Goal: Complete application form

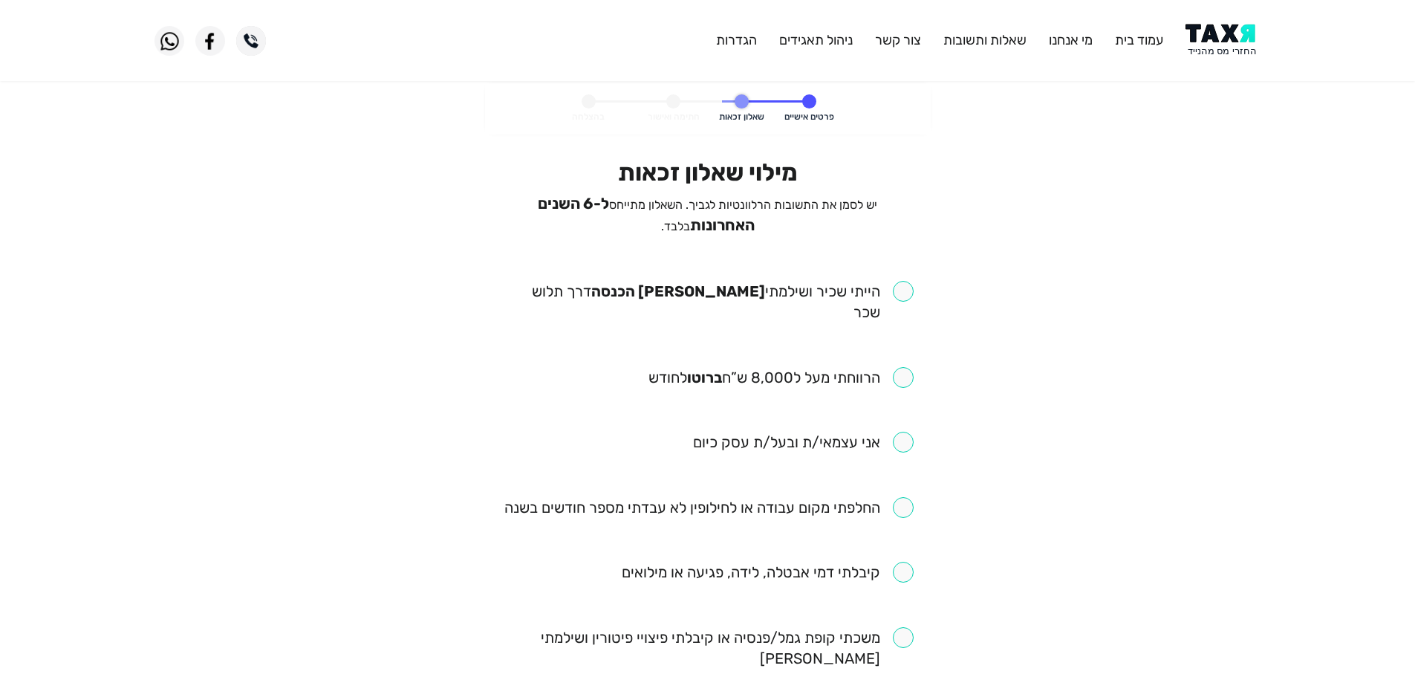
click at [903, 286] on input "checkbox" at bounding box center [708, 302] width 412 height 42
checkbox input "true"
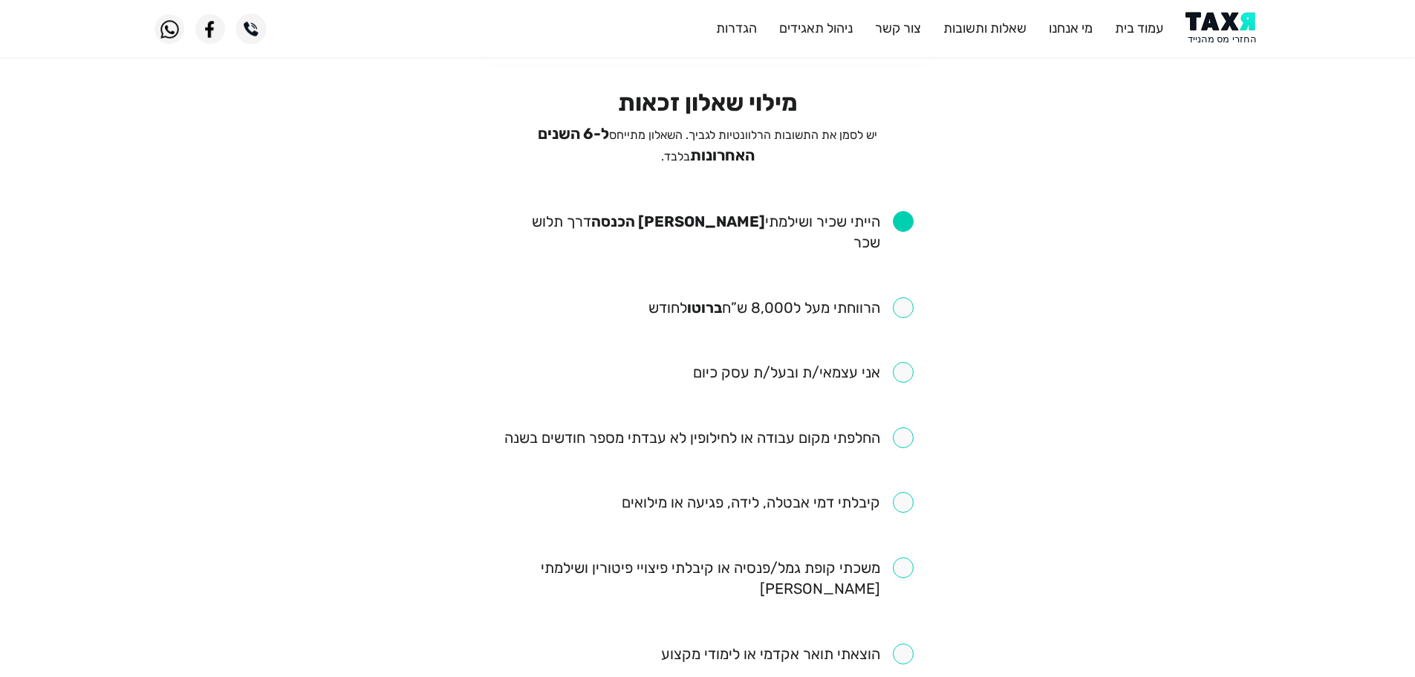
scroll to position [149, 0]
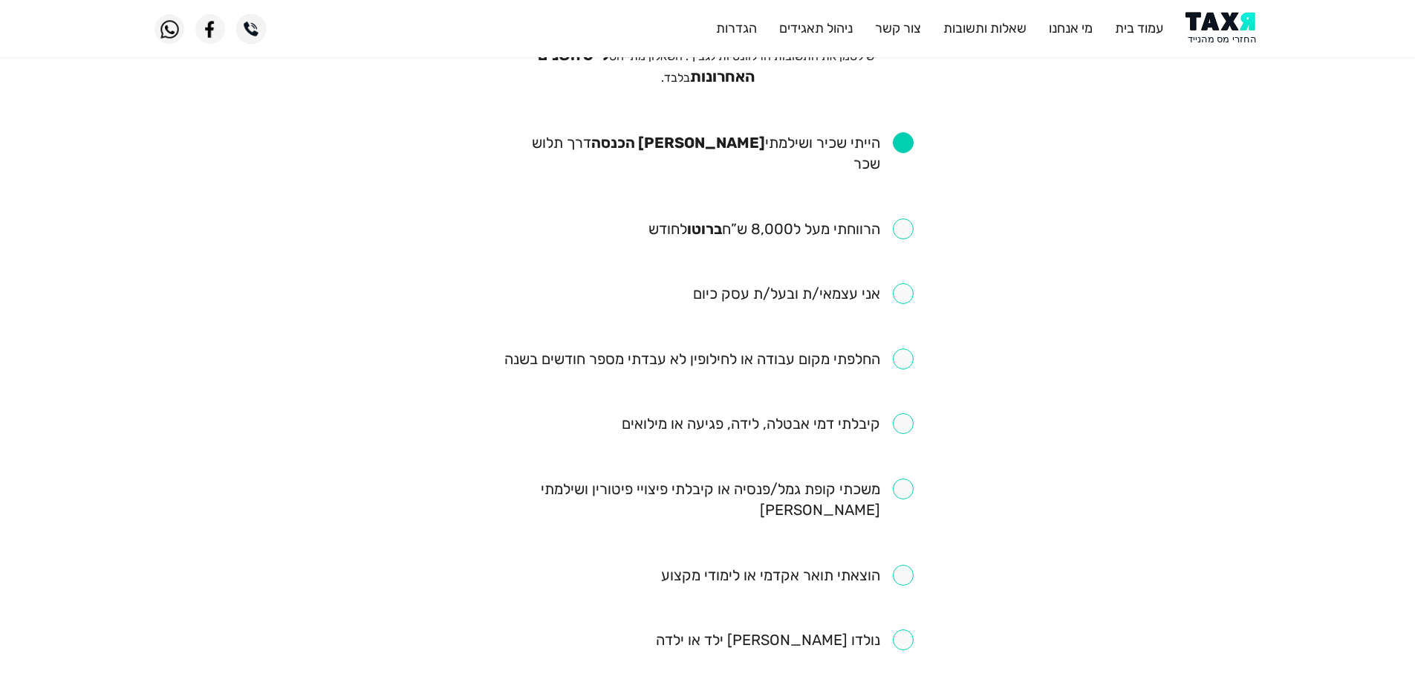
click at [904, 218] on input "checkbox" at bounding box center [781, 228] width 265 height 21
checkbox input "true"
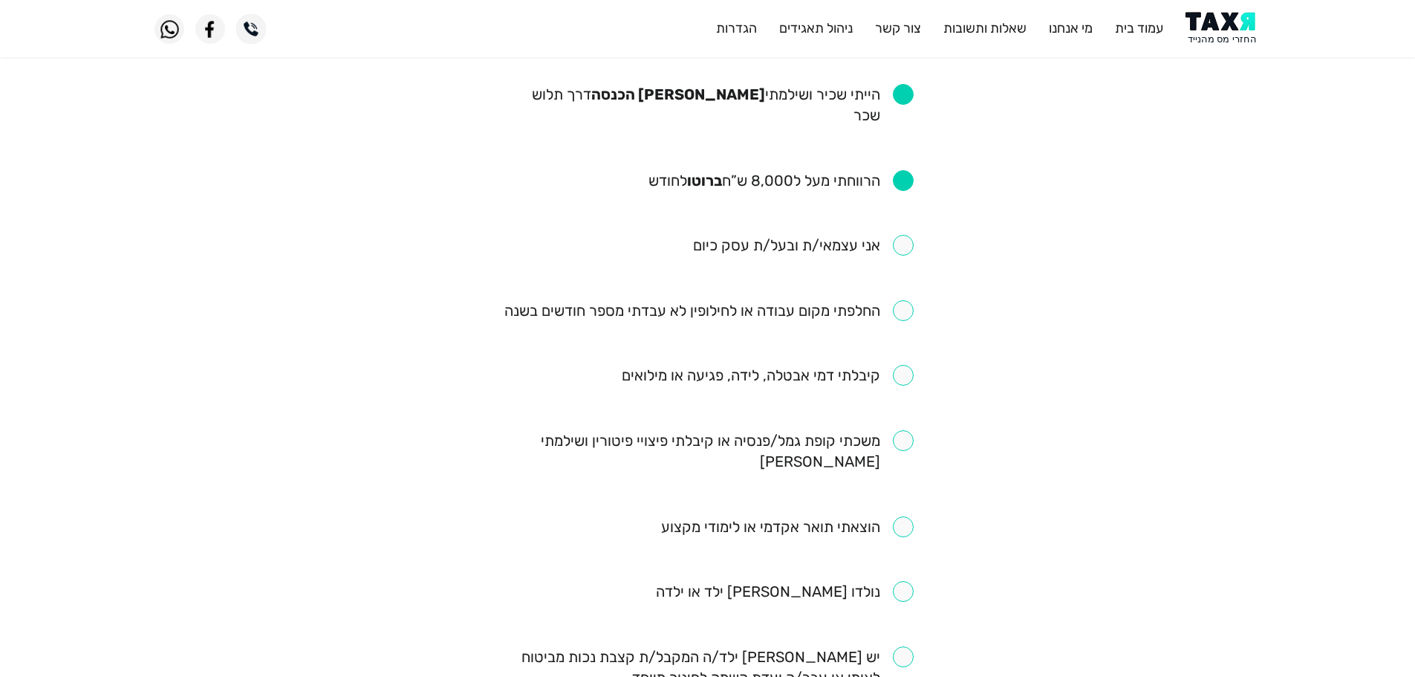
scroll to position [223, 0]
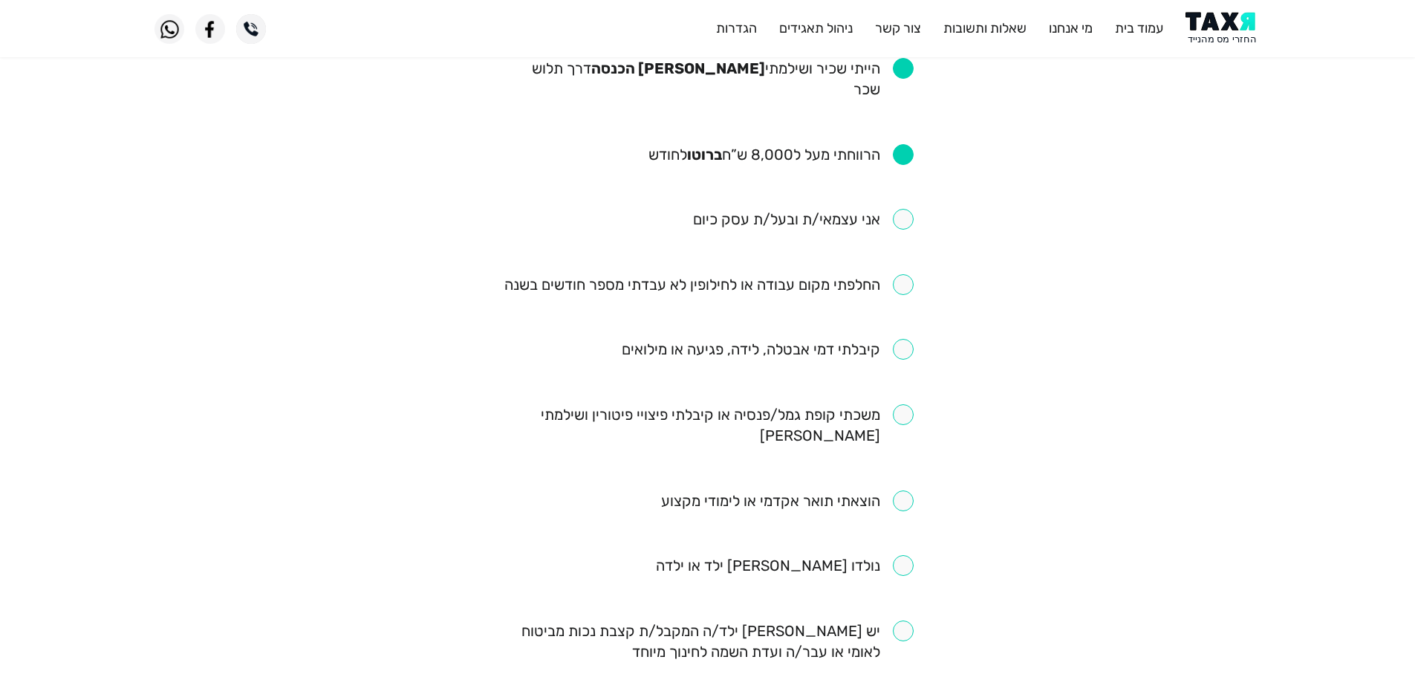
click at [906, 274] on input "checkbox" at bounding box center [708, 284] width 409 height 21
checkbox input "true"
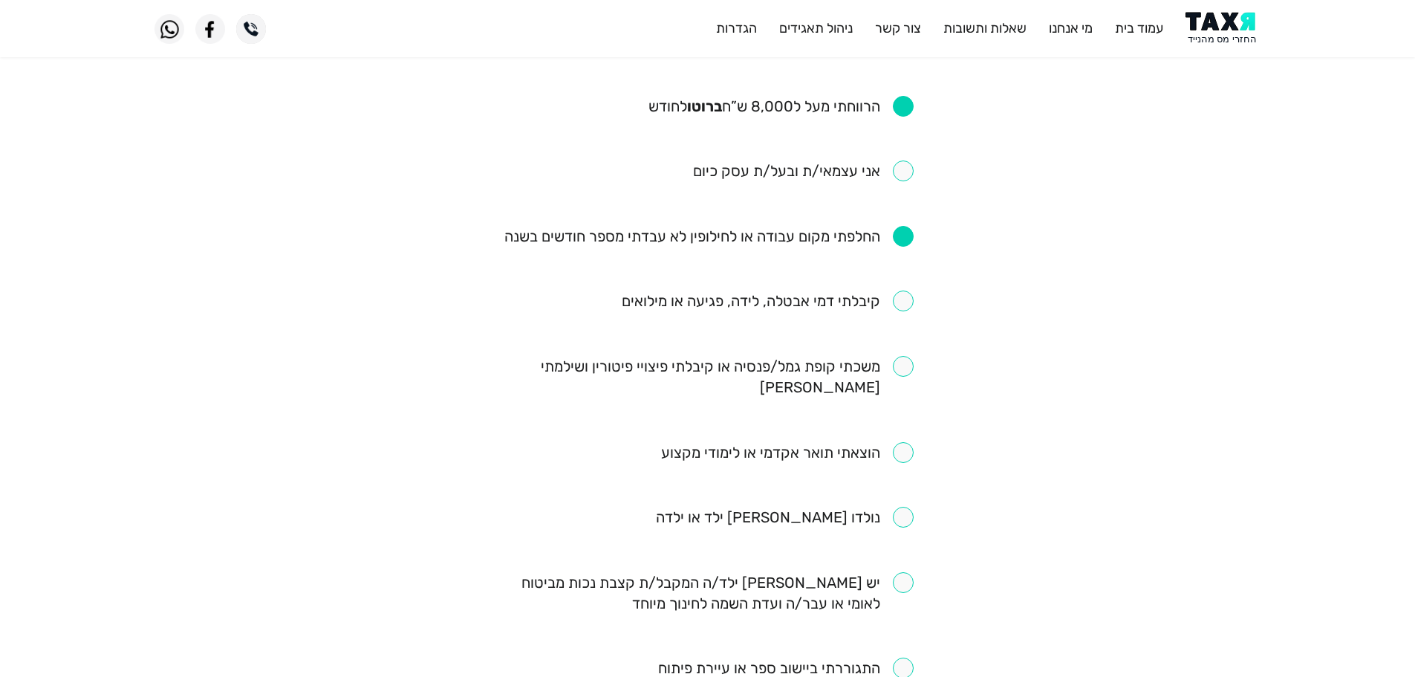
scroll to position [297, 0]
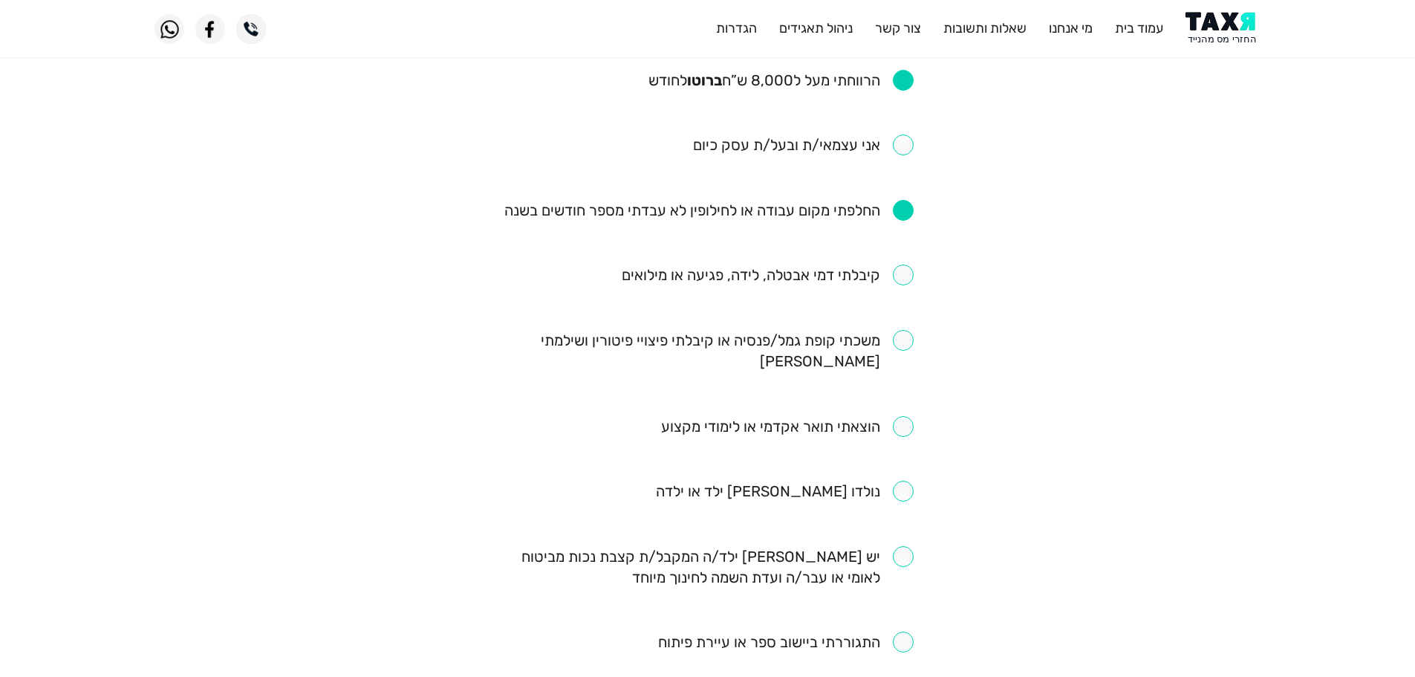
click at [898, 264] on input "checkbox" at bounding box center [768, 274] width 292 height 21
checkbox input "true"
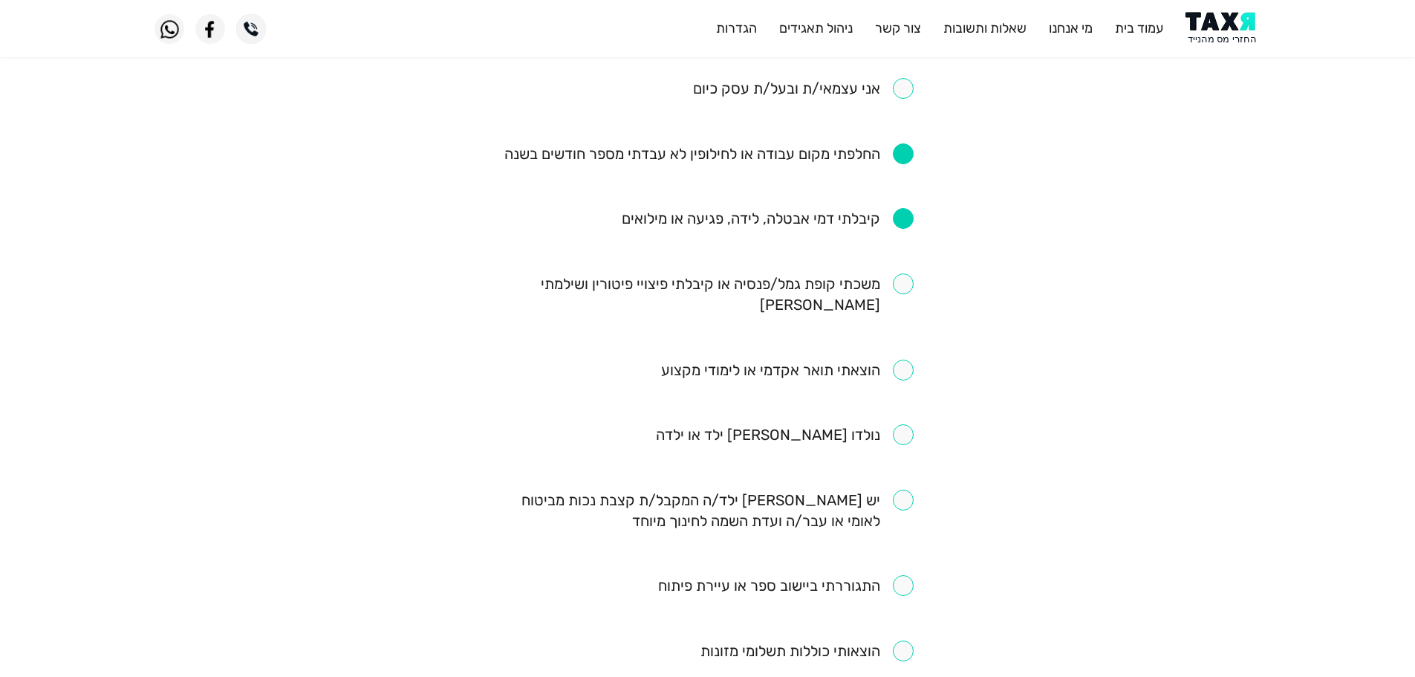
scroll to position [446, 0]
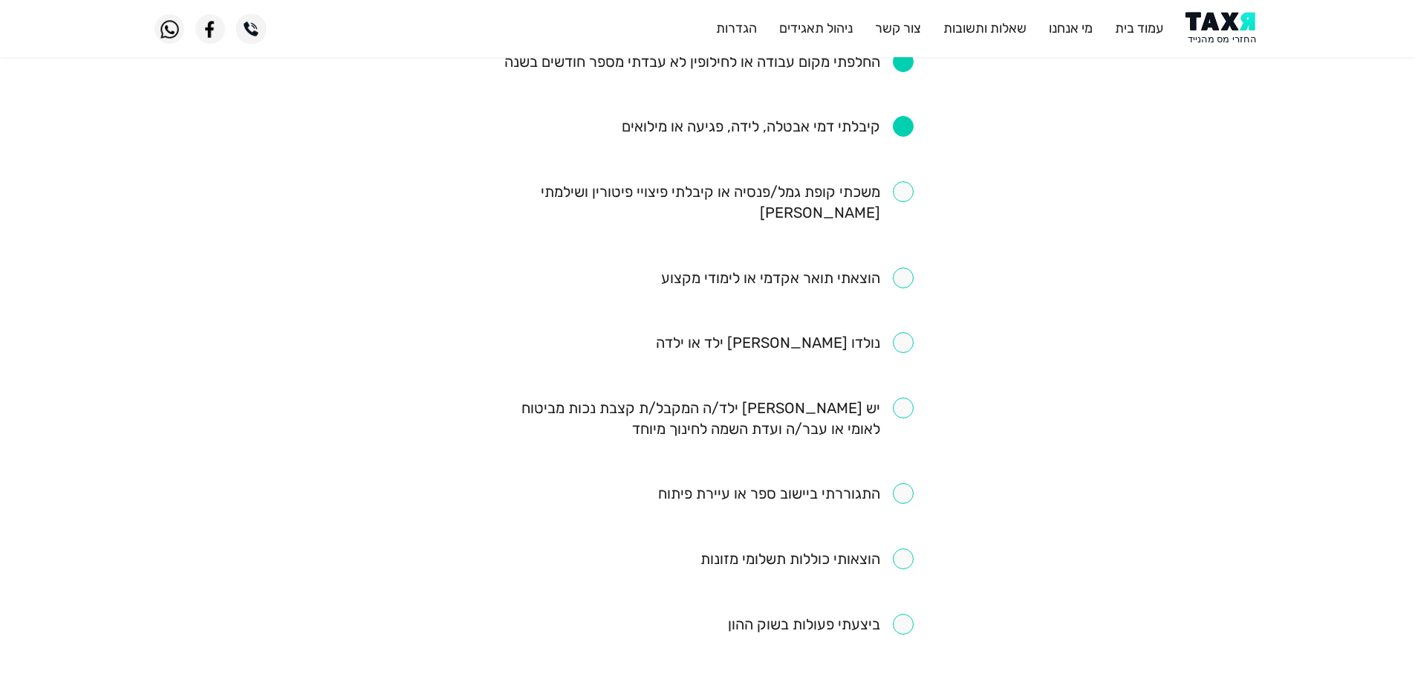
click at [905, 267] on input "checkbox" at bounding box center [787, 277] width 253 height 21
checkbox input "true"
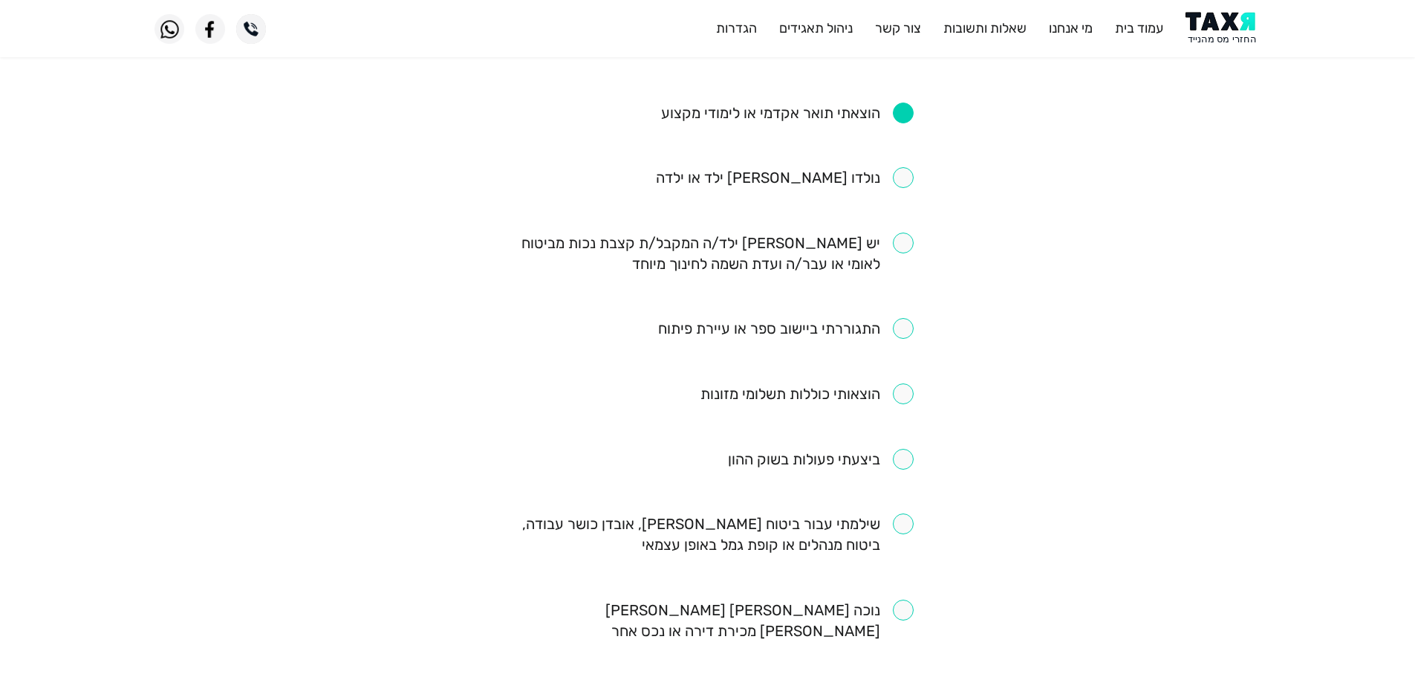
scroll to position [669, 0]
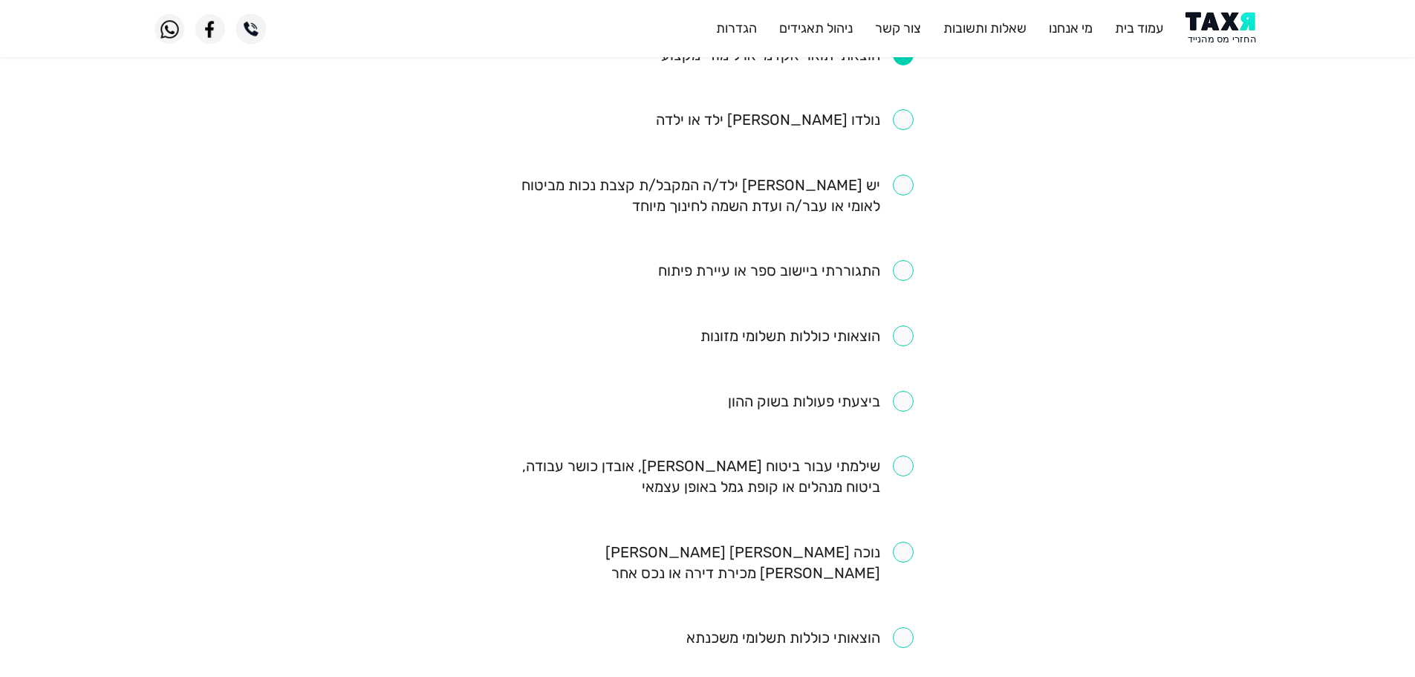
click at [906, 455] on input "checkbox" at bounding box center [708, 476] width 412 height 42
checkbox input "true"
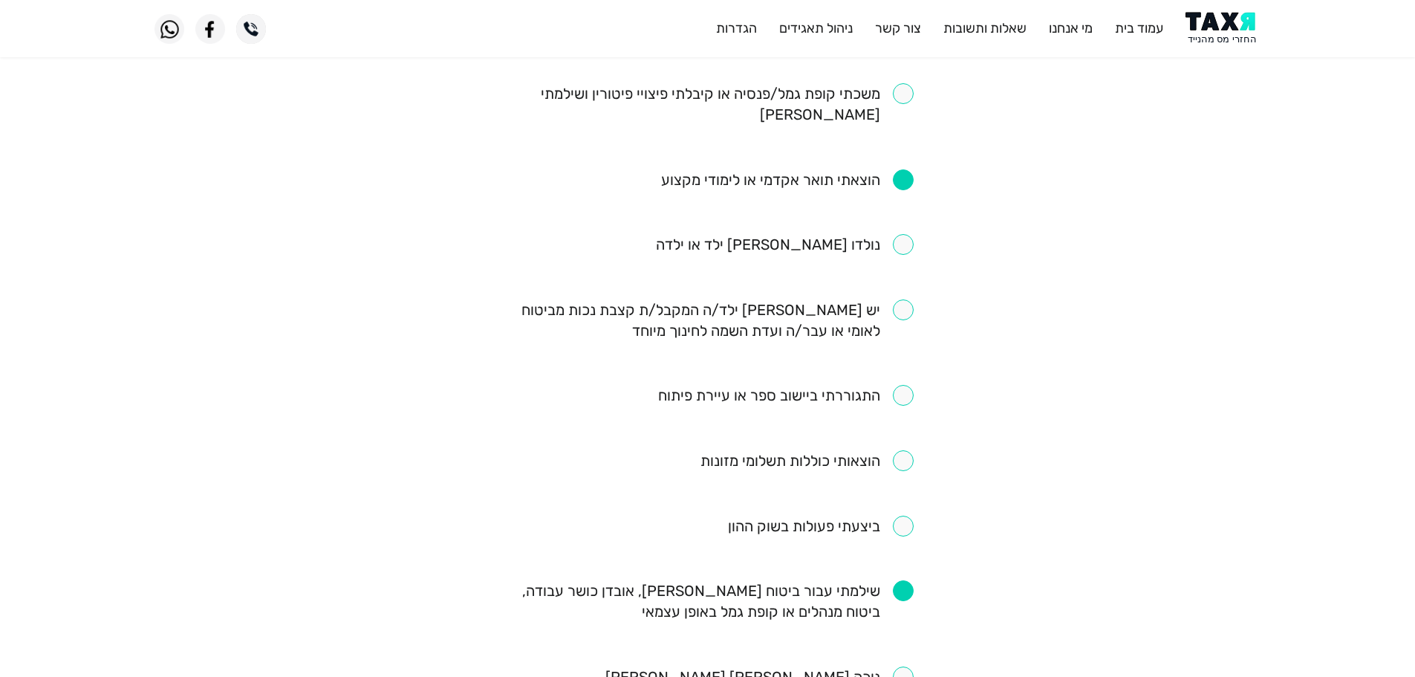
scroll to position [520, 0]
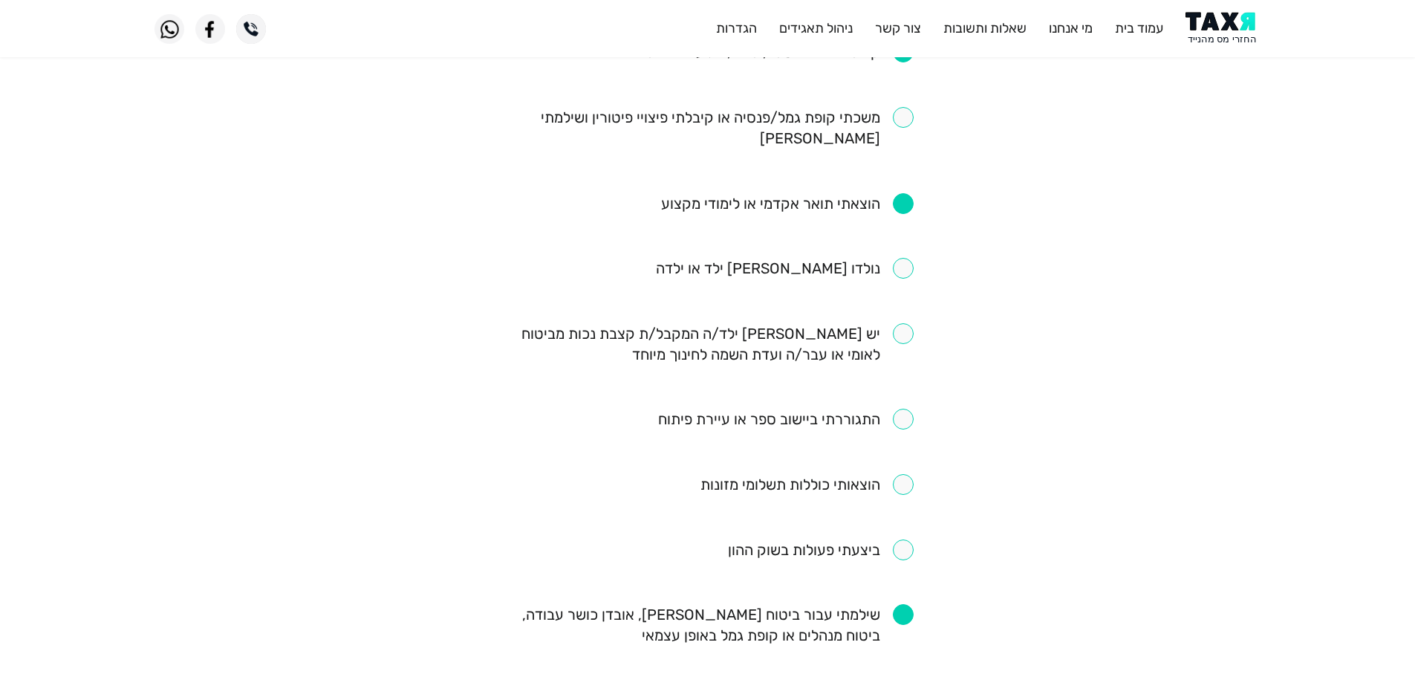
click at [906, 409] on input "checkbox" at bounding box center [786, 419] width 256 height 21
checkbox input "true"
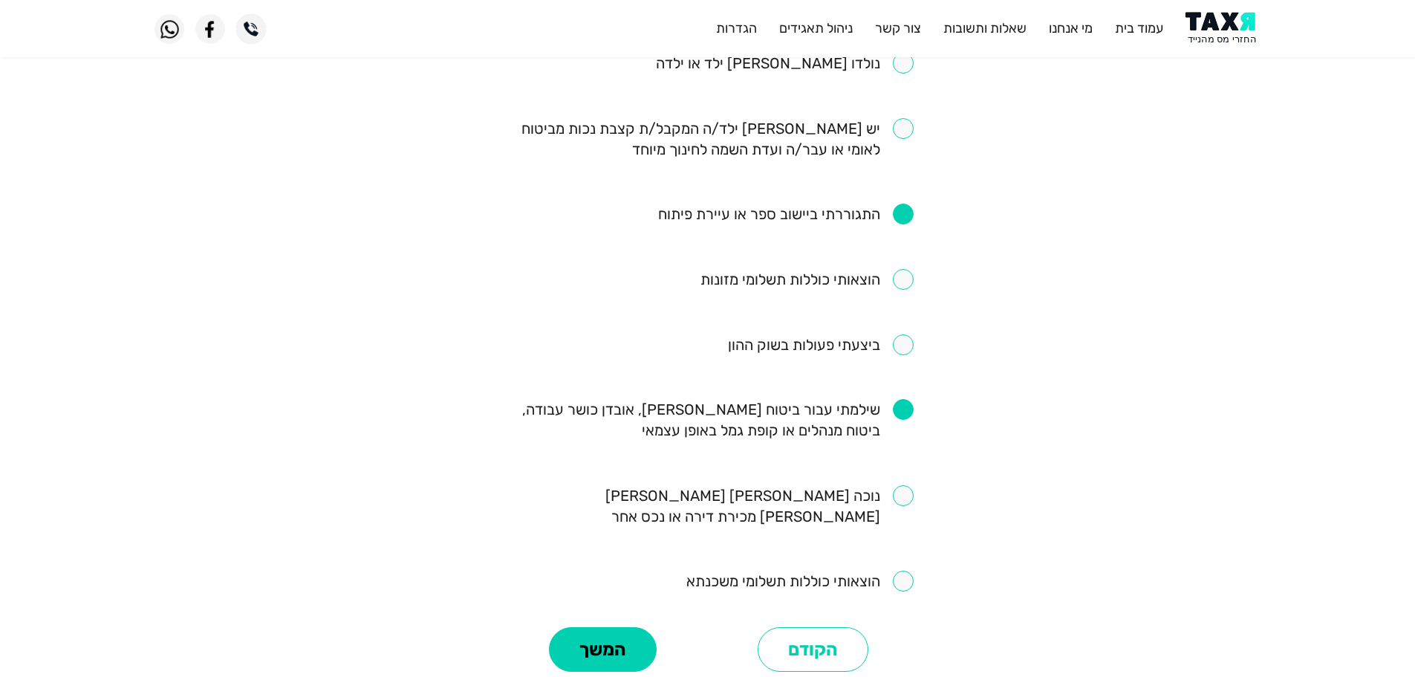
scroll to position [743, 0]
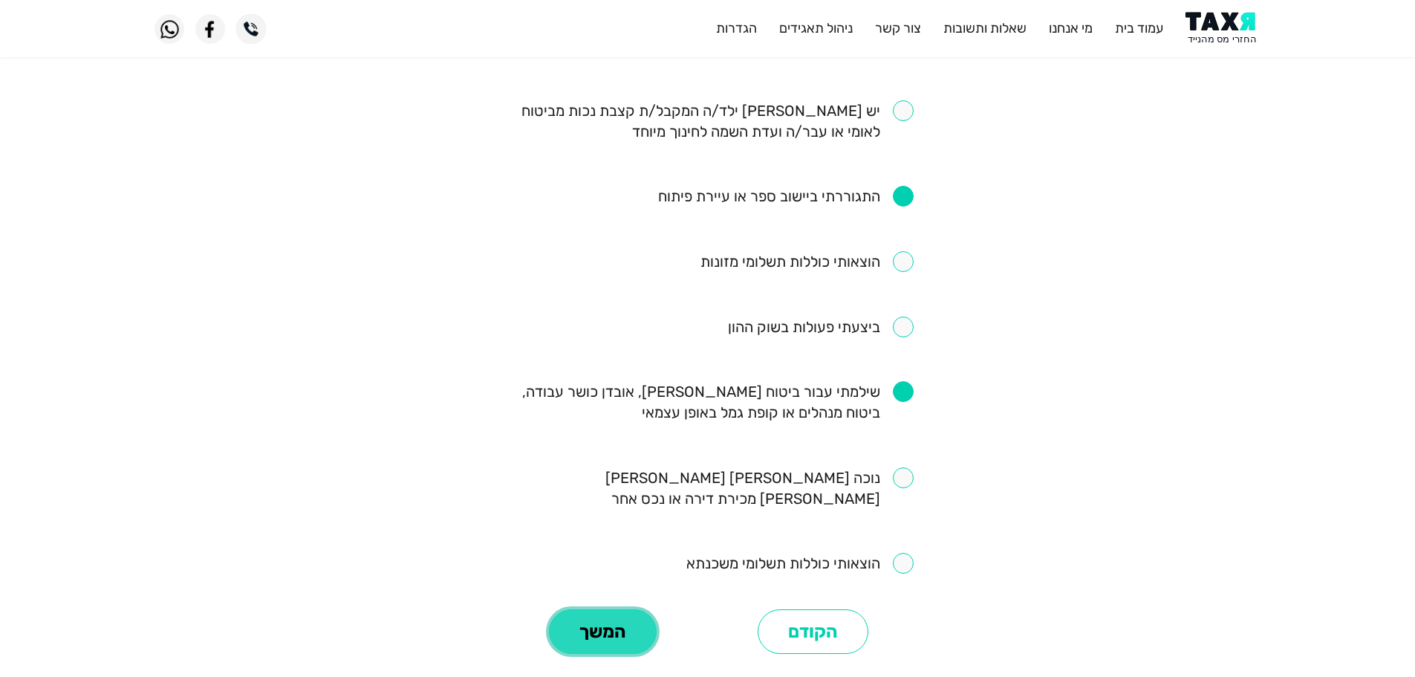
click at [614, 609] on button "המשך" at bounding box center [603, 631] width 108 height 45
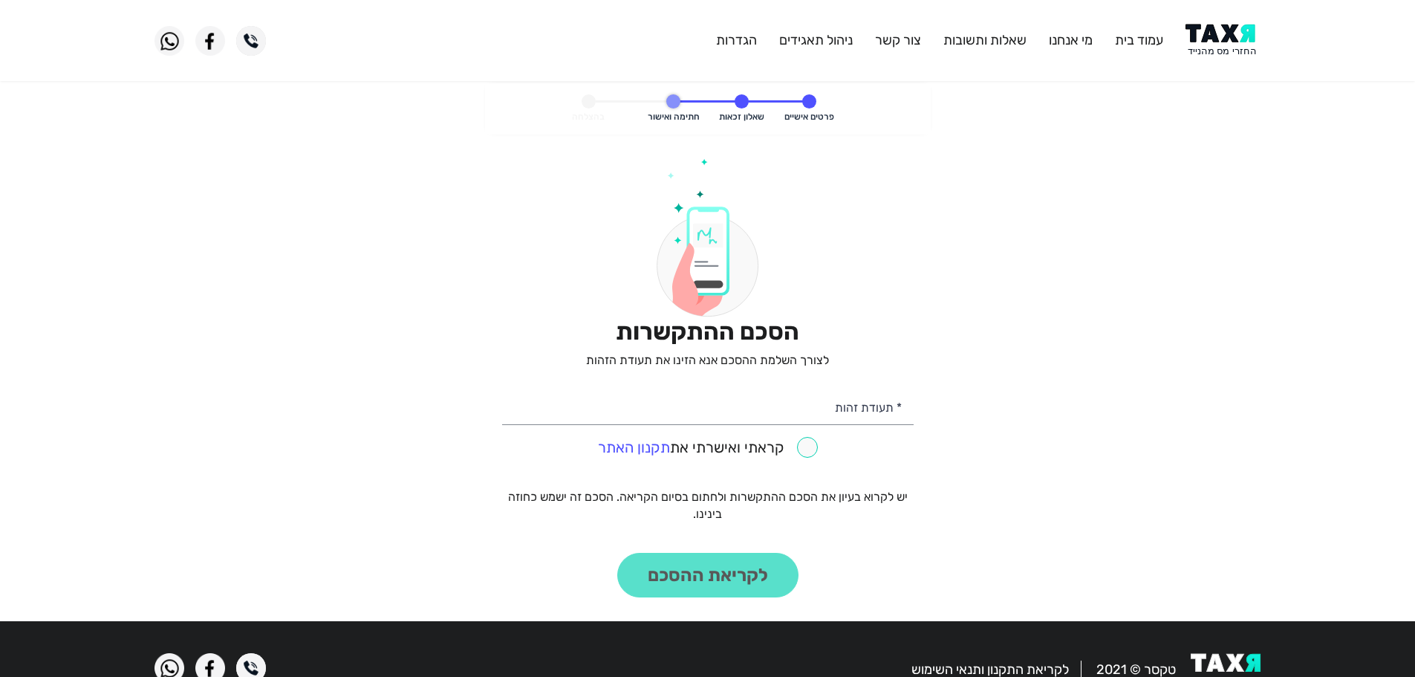
click at [1204, 47] on img at bounding box center [1223, 40] width 75 height 33
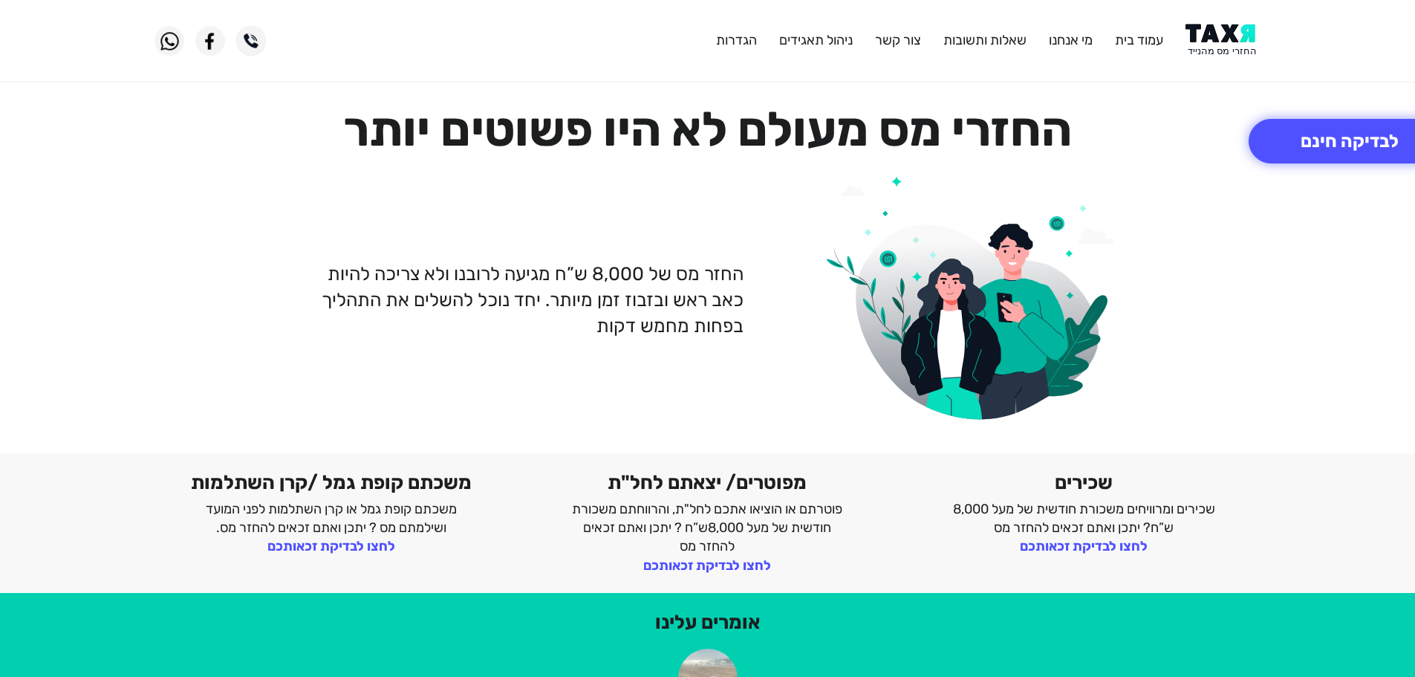
click at [1237, 43] on img at bounding box center [1223, 40] width 75 height 33
click at [1359, 144] on button "לבדיקה חינם" at bounding box center [1350, 141] width 202 height 45
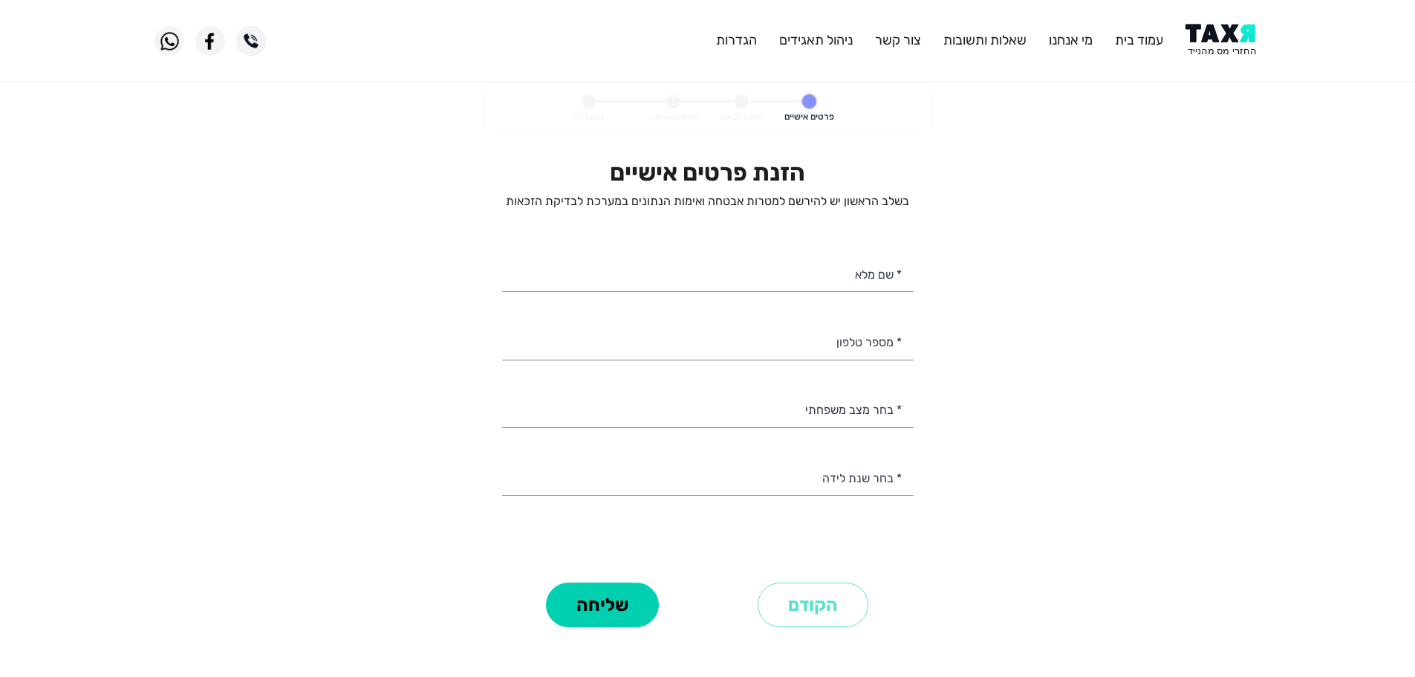
select select
click at [869, 344] on input "* מספר טלפון" at bounding box center [708, 341] width 412 height 38
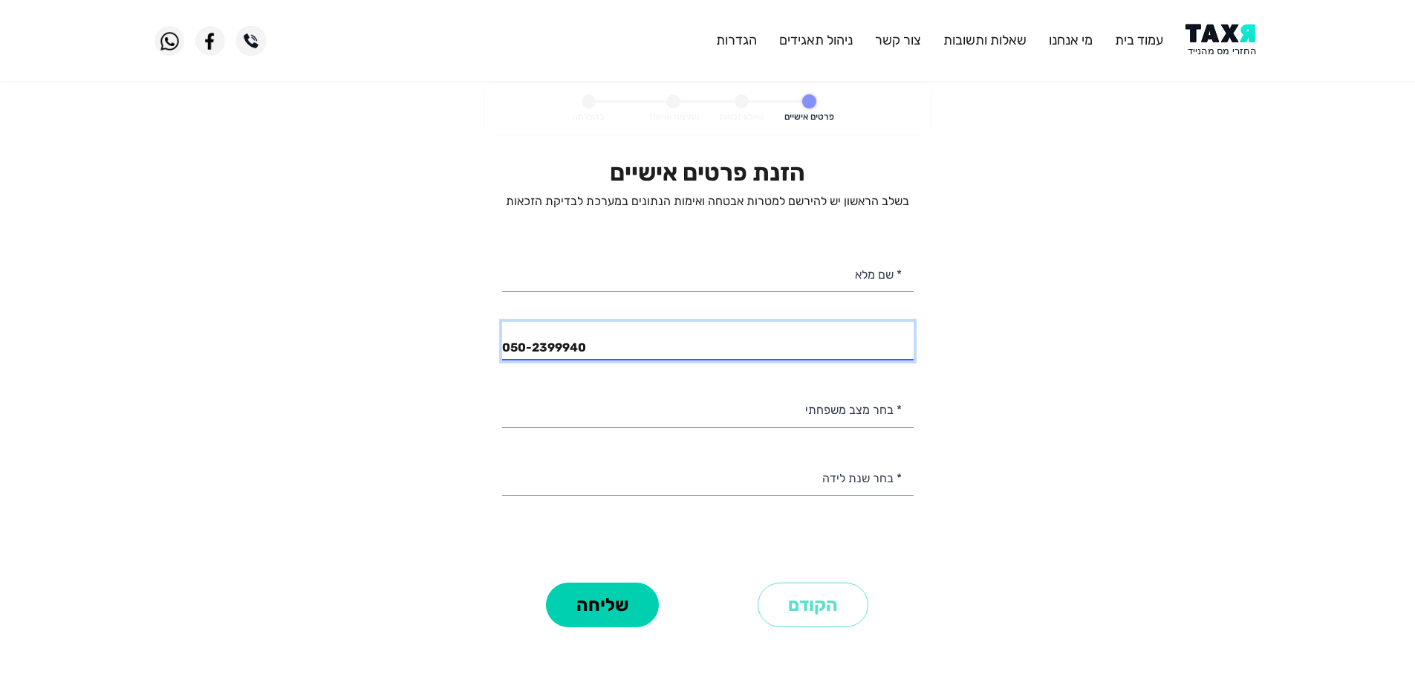
type input "050-2399940"
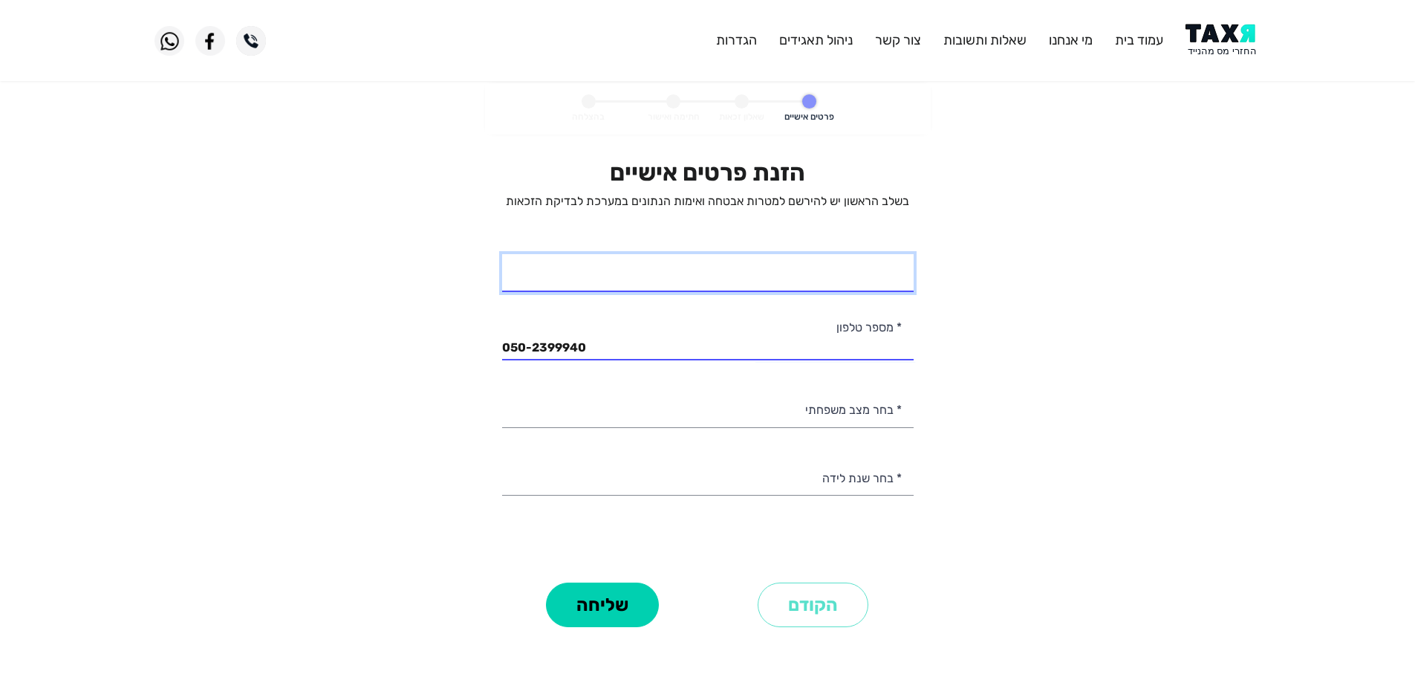
click at [839, 285] on input "* שם מלא" at bounding box center [708, 273] width 412 height 38
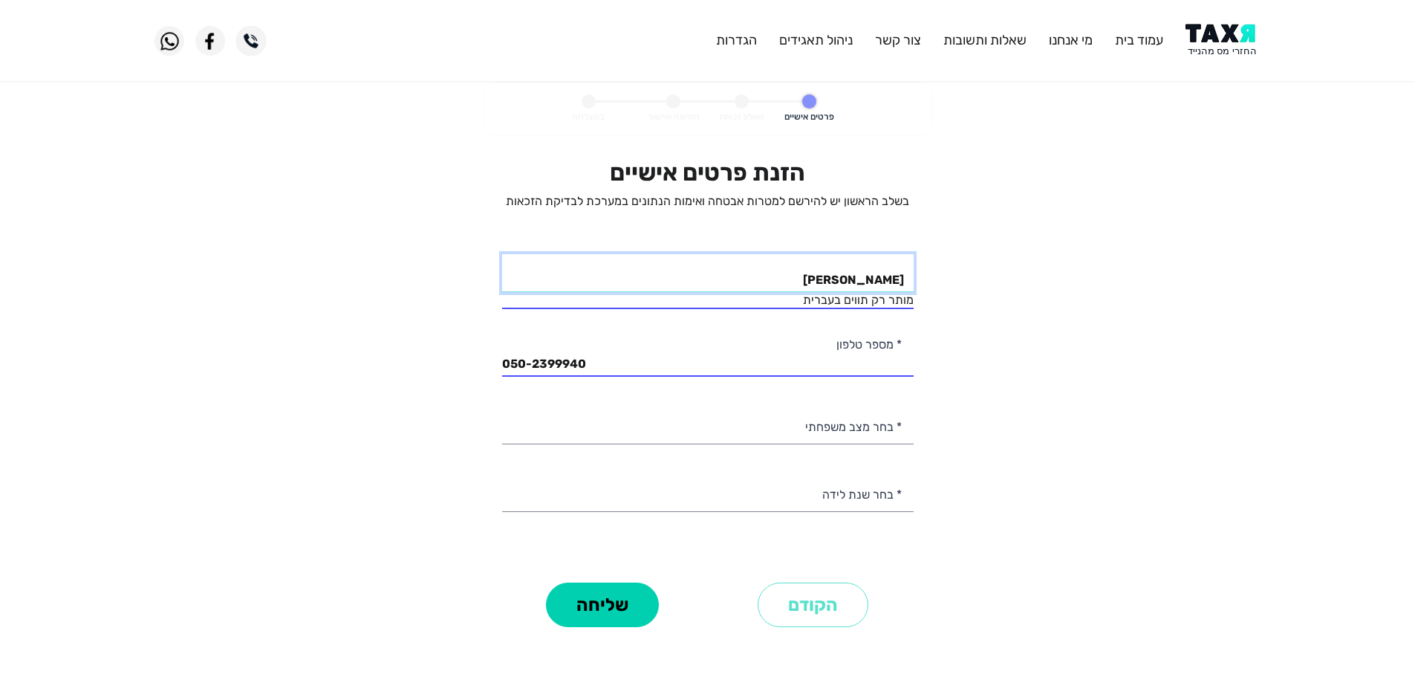
click at [897, 278] on input "גמאל אלאטרש" at bounding box center [708, 273] width 412 height 38
type input "גמאל אלאטרש"
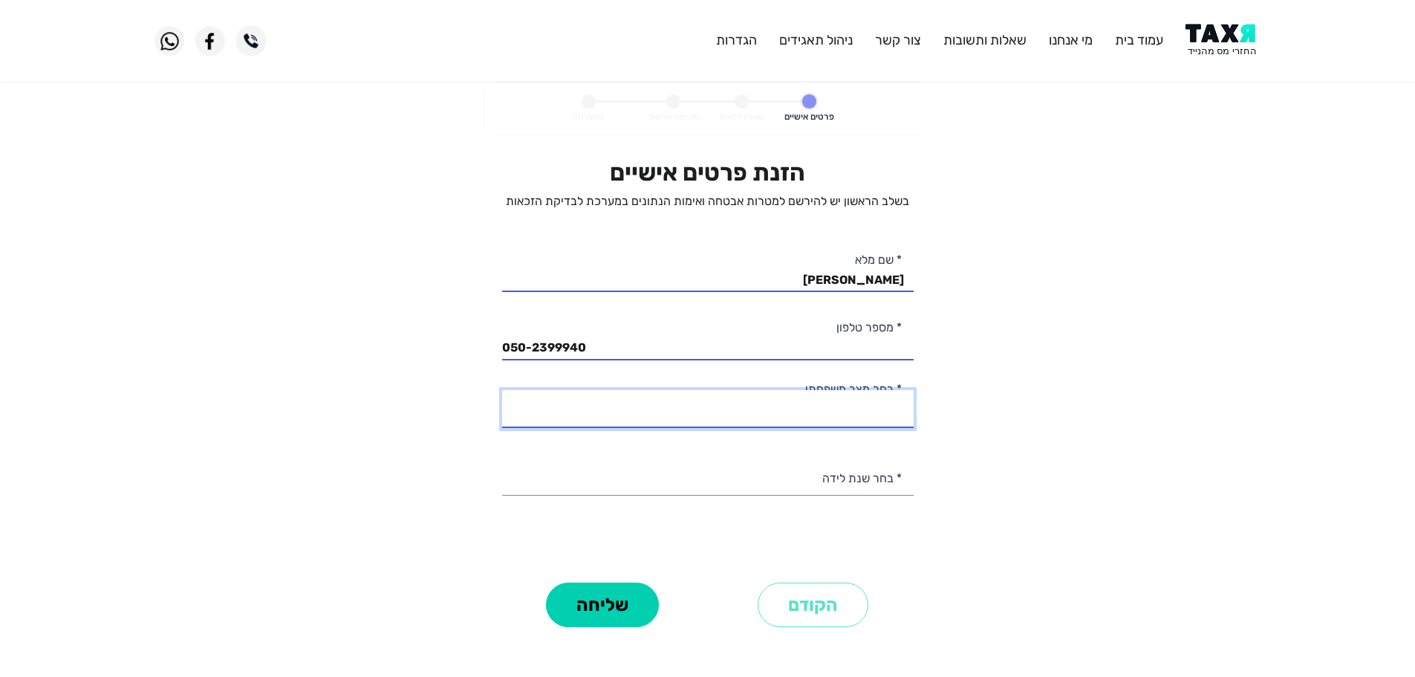
click at [880, 418] on select "רווק/ה נשוי/אה גרוש/ה אלמן/נה" at bounding box center [708, 409] width 412 height 38
select select "2: Married"
click at [502, 390] on select "רווק/ה נשוי/אה גרוש/ה אלמן/נה" at bounding box center [708, 409] width 412 height 38
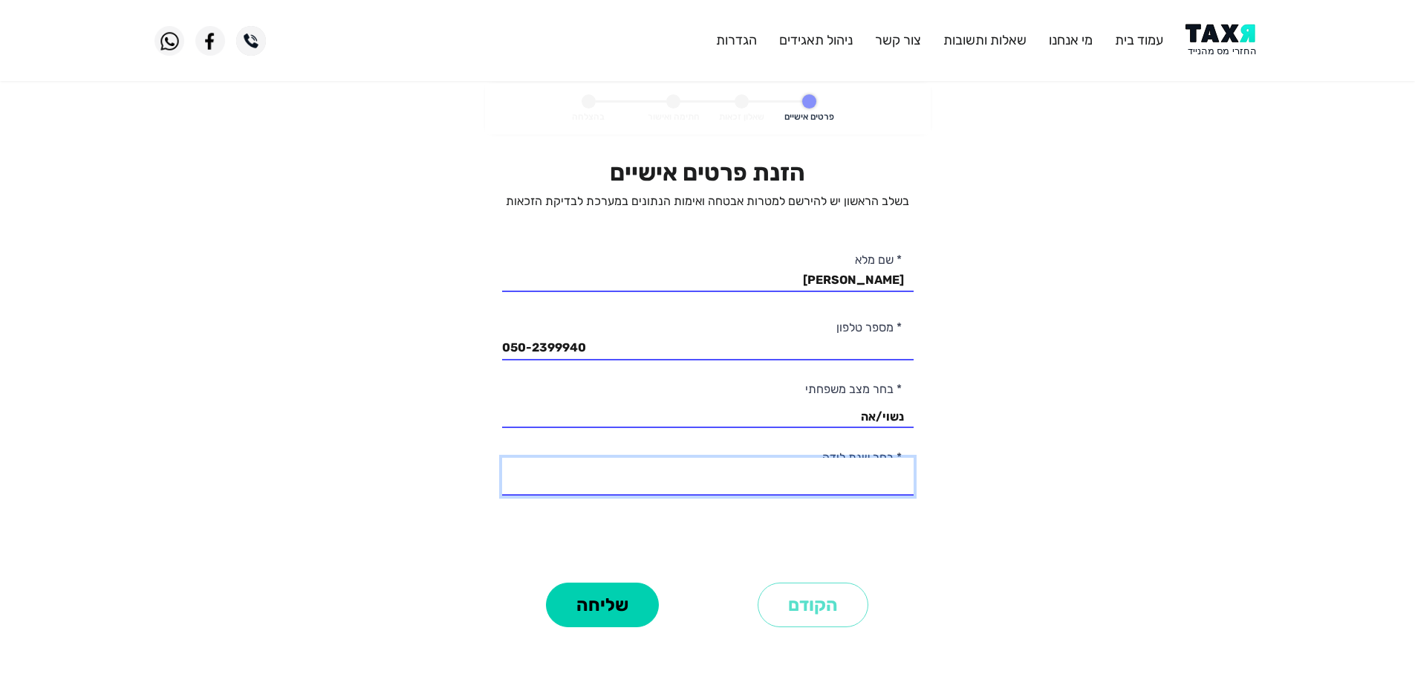
click at [866, 490] on select "2003 2002 2001 2000 1999 1998 1997 1996 1995 1994 1993 1992 1991 1990 1989 1988…" at bounding box center [708, 477] width 412 height 38
select select "21: 1983"
click at [502, 458] on select "2003 2002 2001 2000 1999 1998 1997 1996 1995 1994 1993 1992 1991 1990 1989 1988…" at bounding box center [708, 477] width 412 height 38
click at [615, 603] on button "שליחה" at bounding box center [602, 604] width 113 height 45
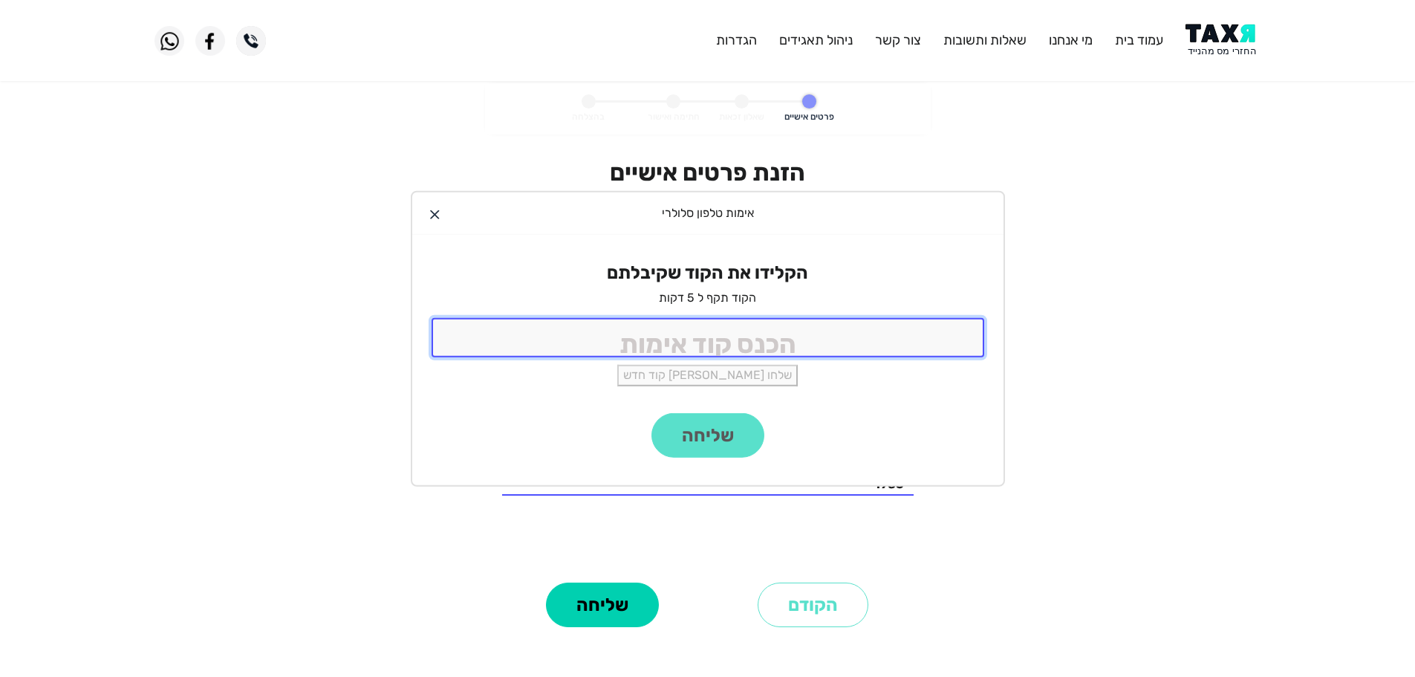
click at [759, 345] on input "tel" at bounding box center [708, 337] width 553 height 39
type input "9988"
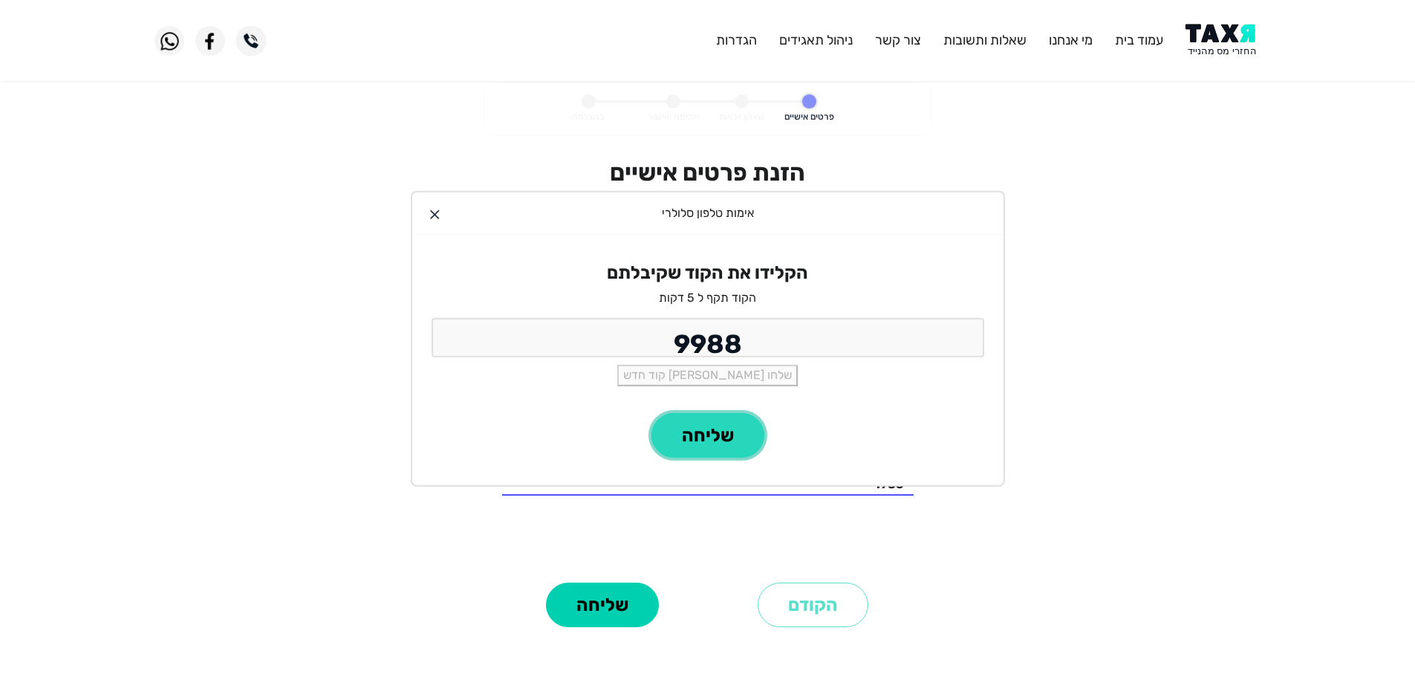
click at [723, 432] on button "שליחה" at bounding box center [708, 435] width 113 height 45
